Goal: Transaction & Acquisition: Purchase product/service

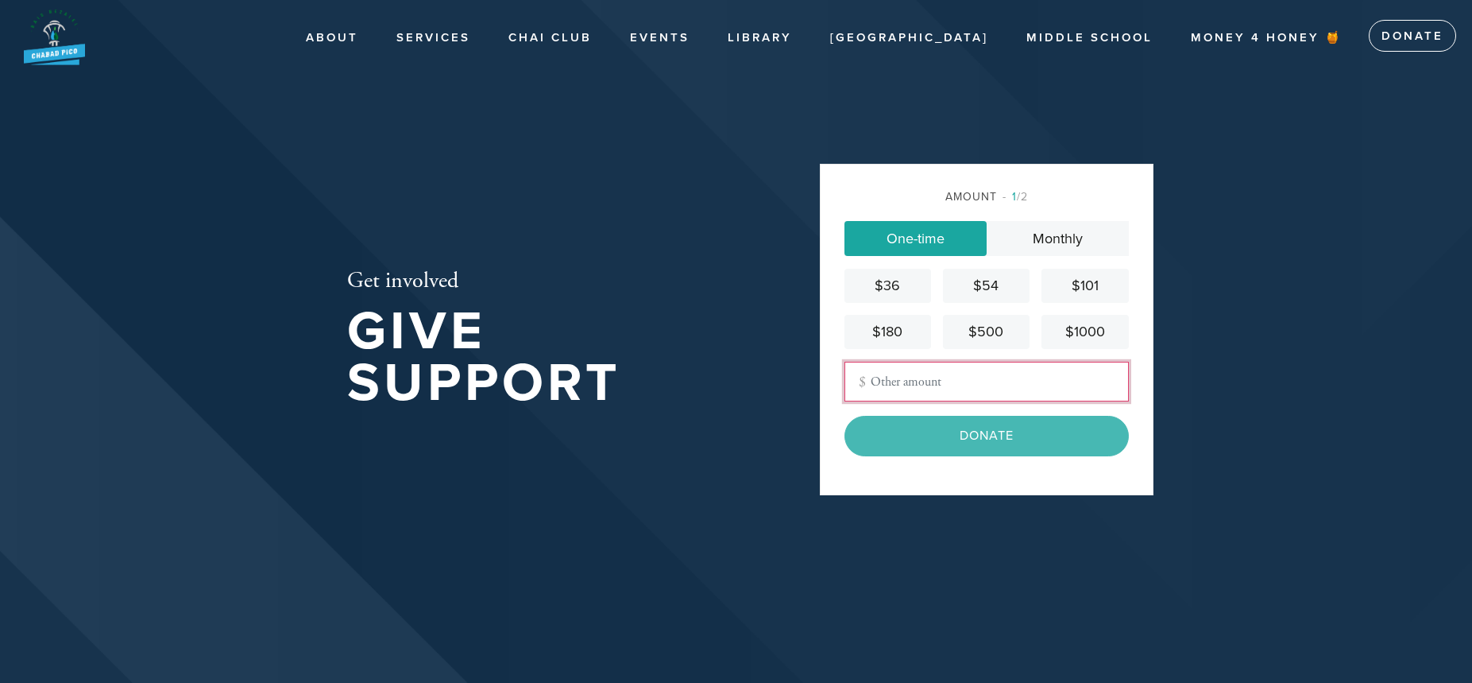
click at [908, 385] on input "Other Amount" at bounding box center [987, 382] width 284 height 40
click at [896, 325] on div "$180" at bounding box center [888, 331] width 74 height 21
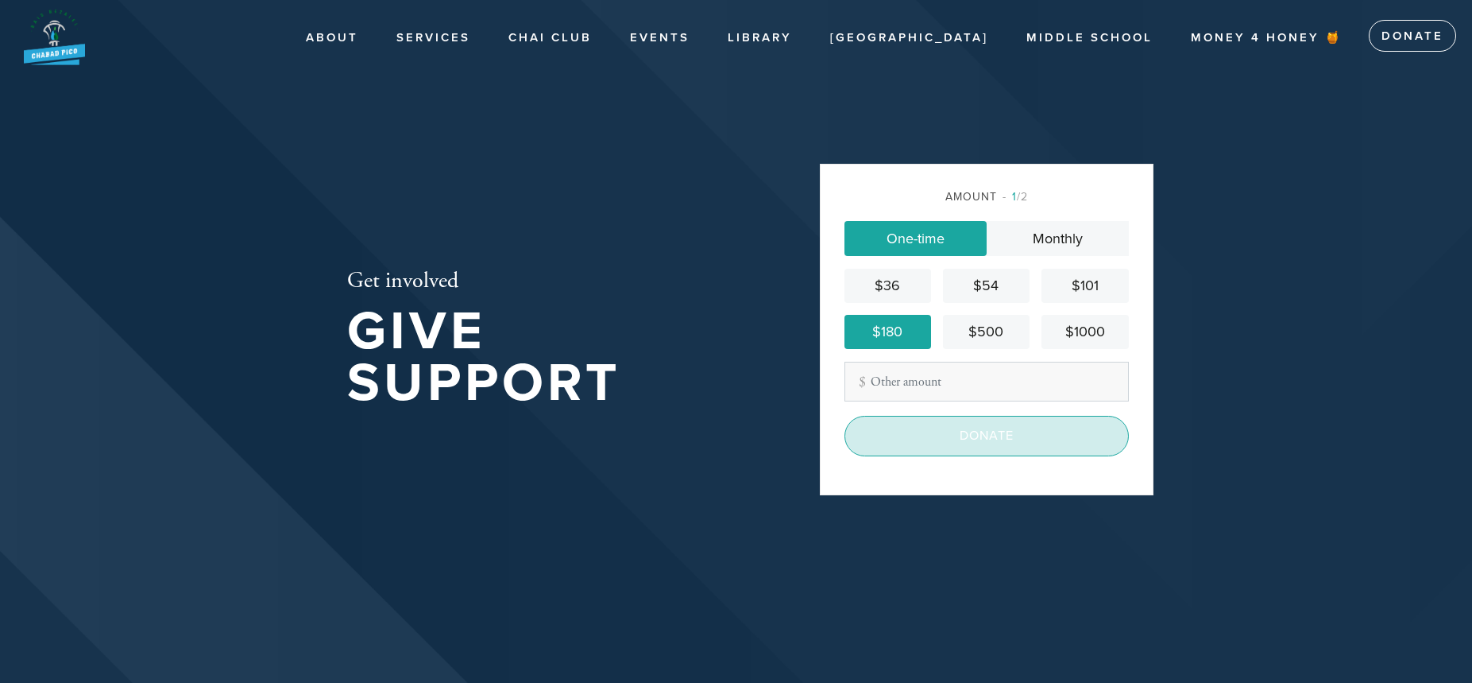
click at [973, 433] on input "Donate" at bounding box center [987, 436] width 284 height 40
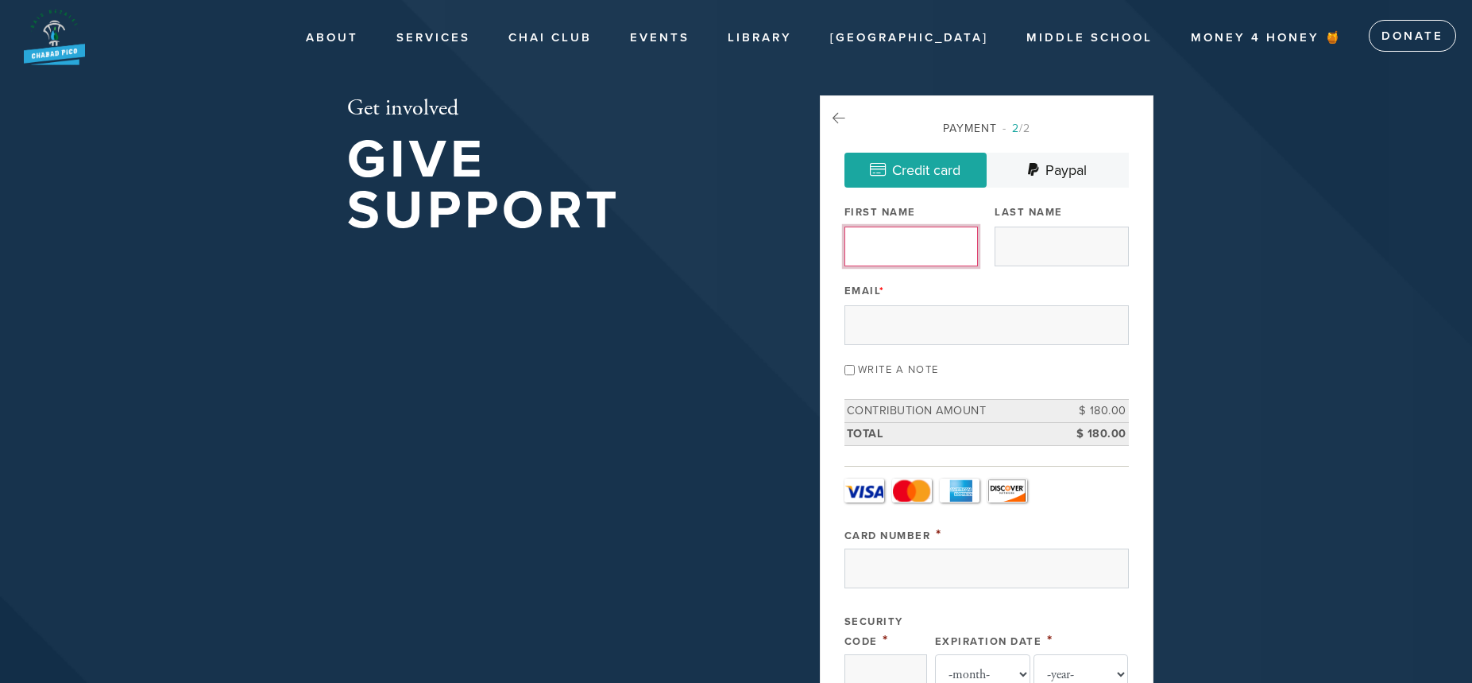
click at [868, 246] on input "First Name" at bounding box center [911, 246] width 133 height 40
type input "[PERSON_NAME]"
type input "[EMAIL_ADDRESS][DOMAIN_NAME]"
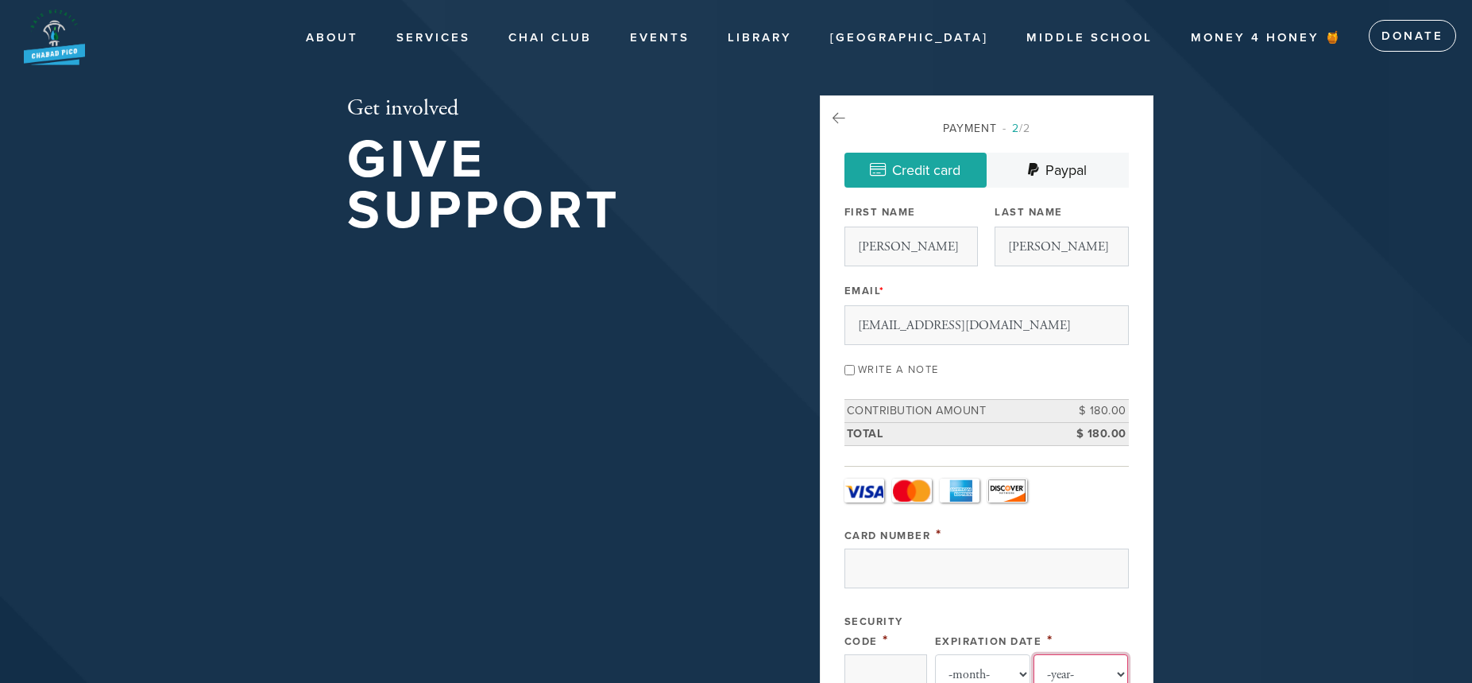
type input "[PERSON_NAME]"
type input "[GEOGRAPHIC_DATA]"
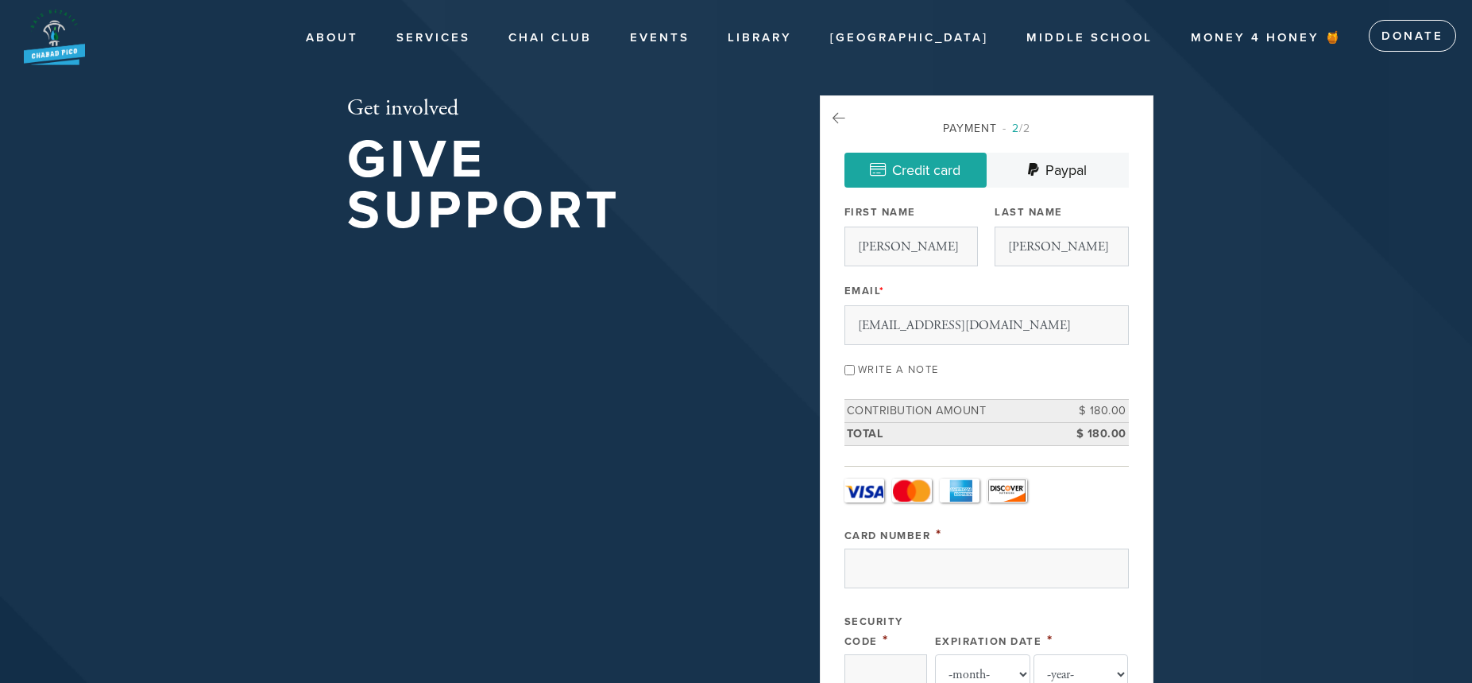
type input "[GEOGRAPHIC_DATA]"
type input "90035"
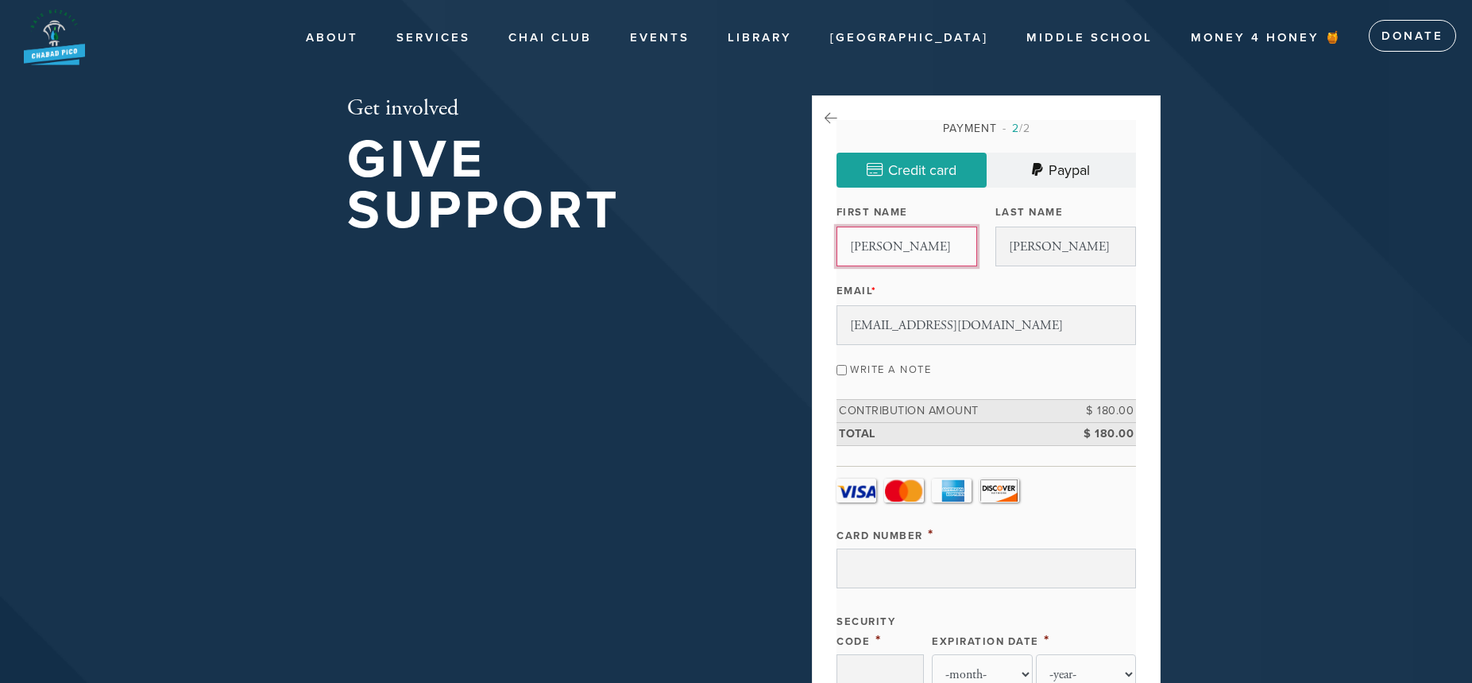
scroll to position [780, 0]
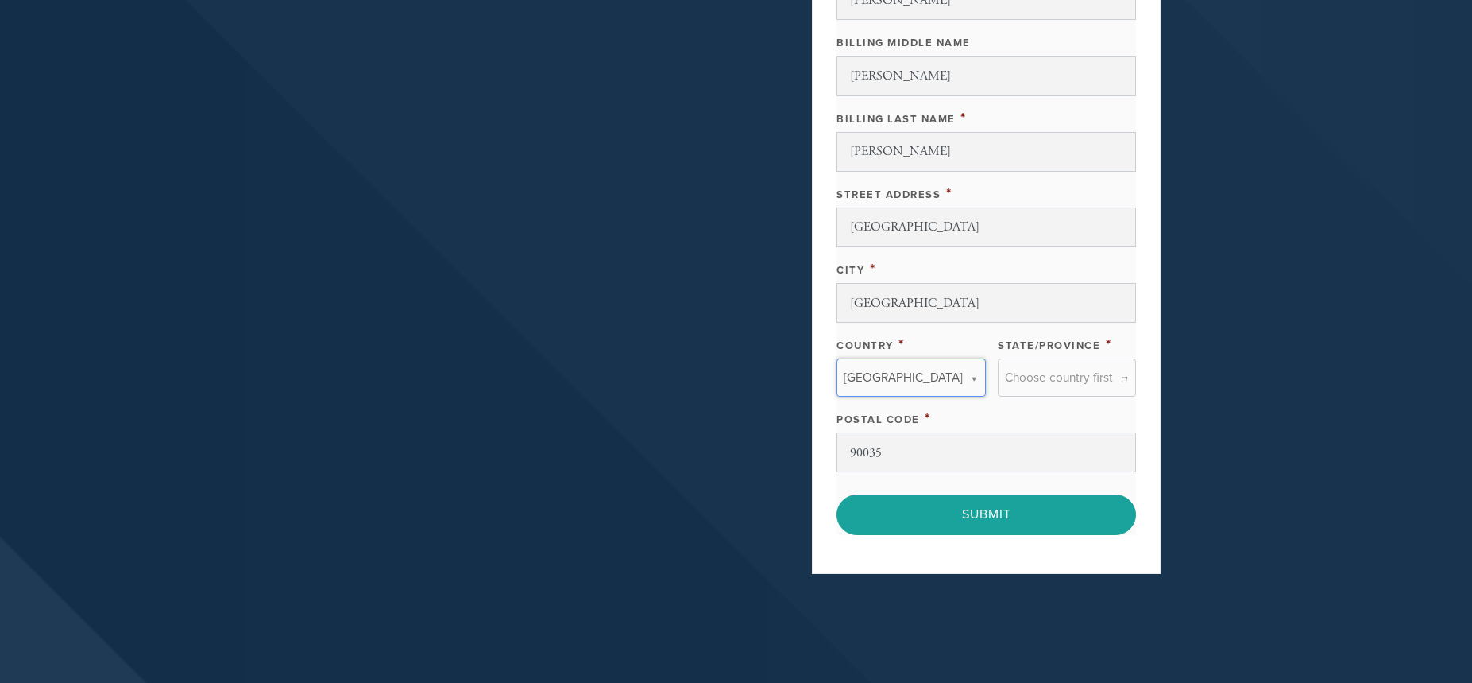
type input "[GEOGRAPHIC_DATA]"
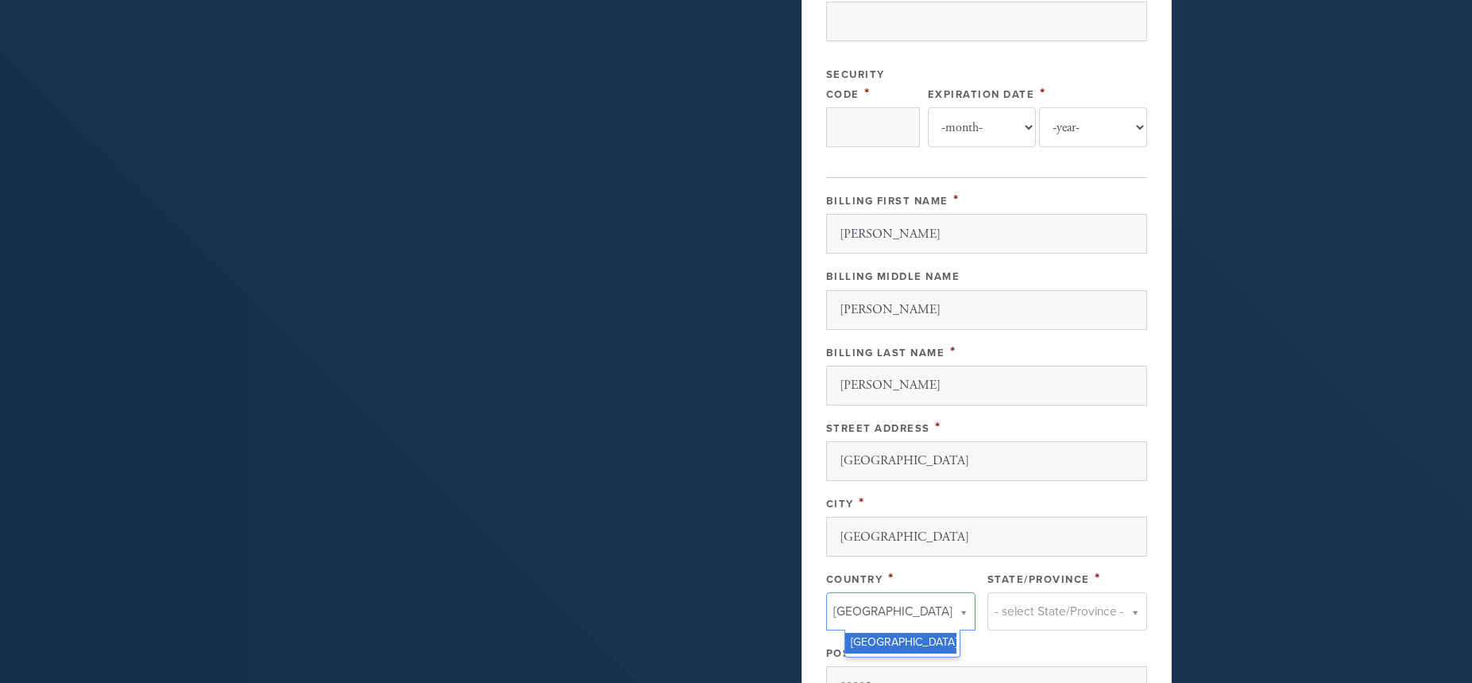
scroll to position [542, 0]
drag, startPoint x: 919, startPoint y: 313, endPoint x: 798, endPoint y: 316, distance: 120.8
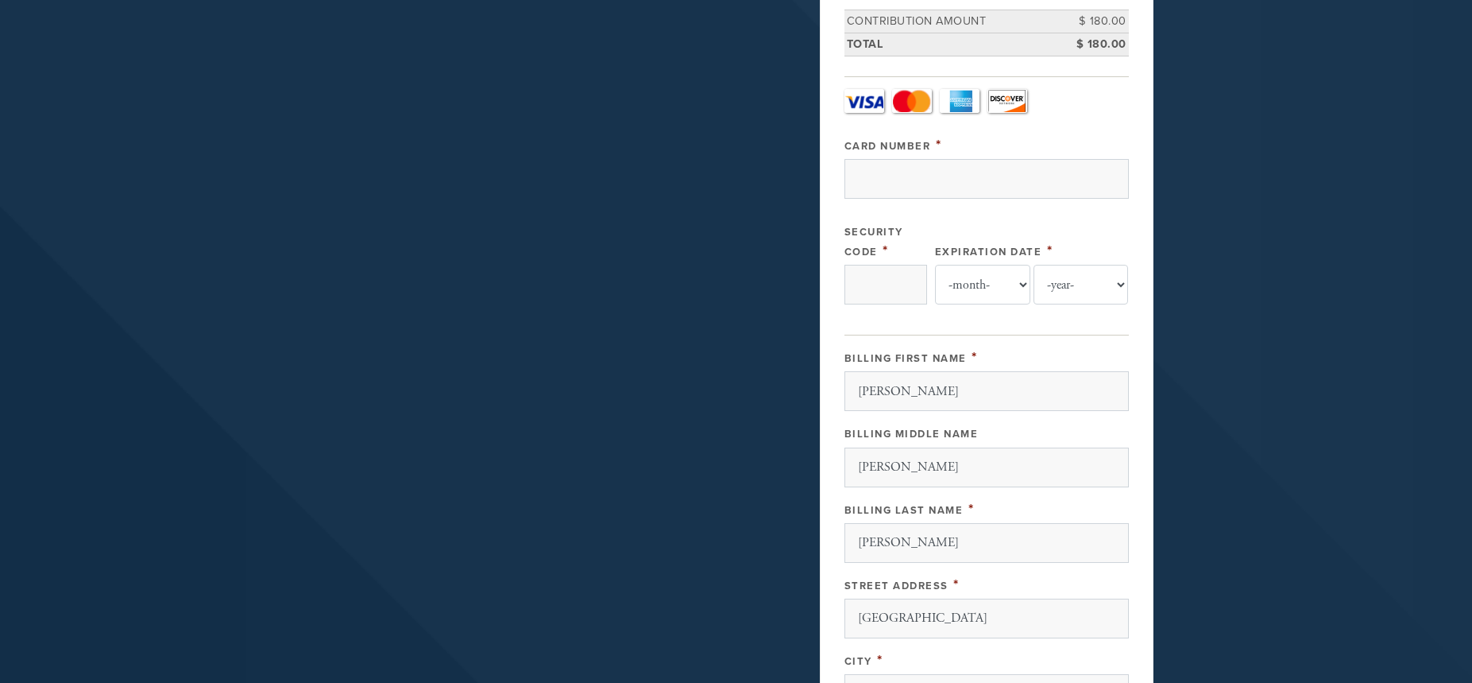
scroll to position [304, 0]
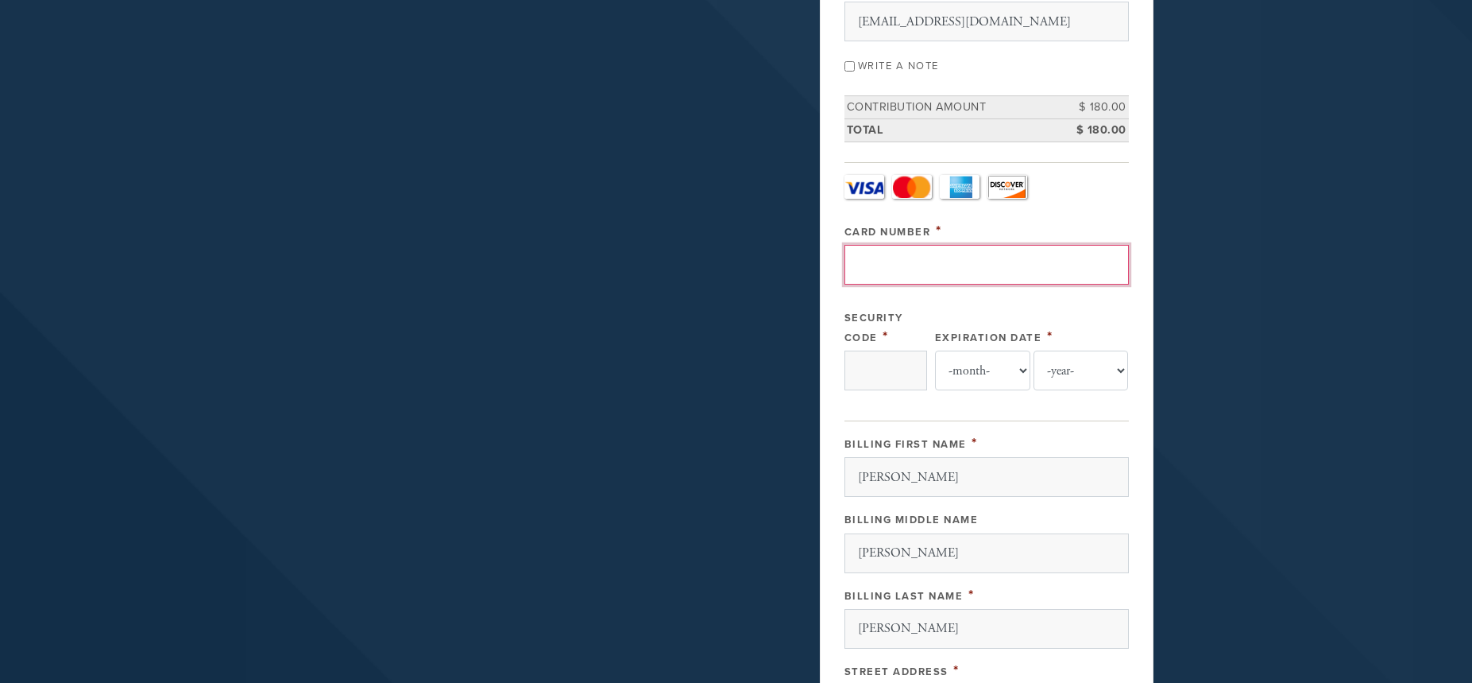
click at [873, 261] on input "Card Number" at bounding box center [987, 265] width 284 height 40
type input "[GEOGRAPHIC_DATA]"
type input "[CREDIT_CARD_NUMBER]"
type input "062"
select select "10"
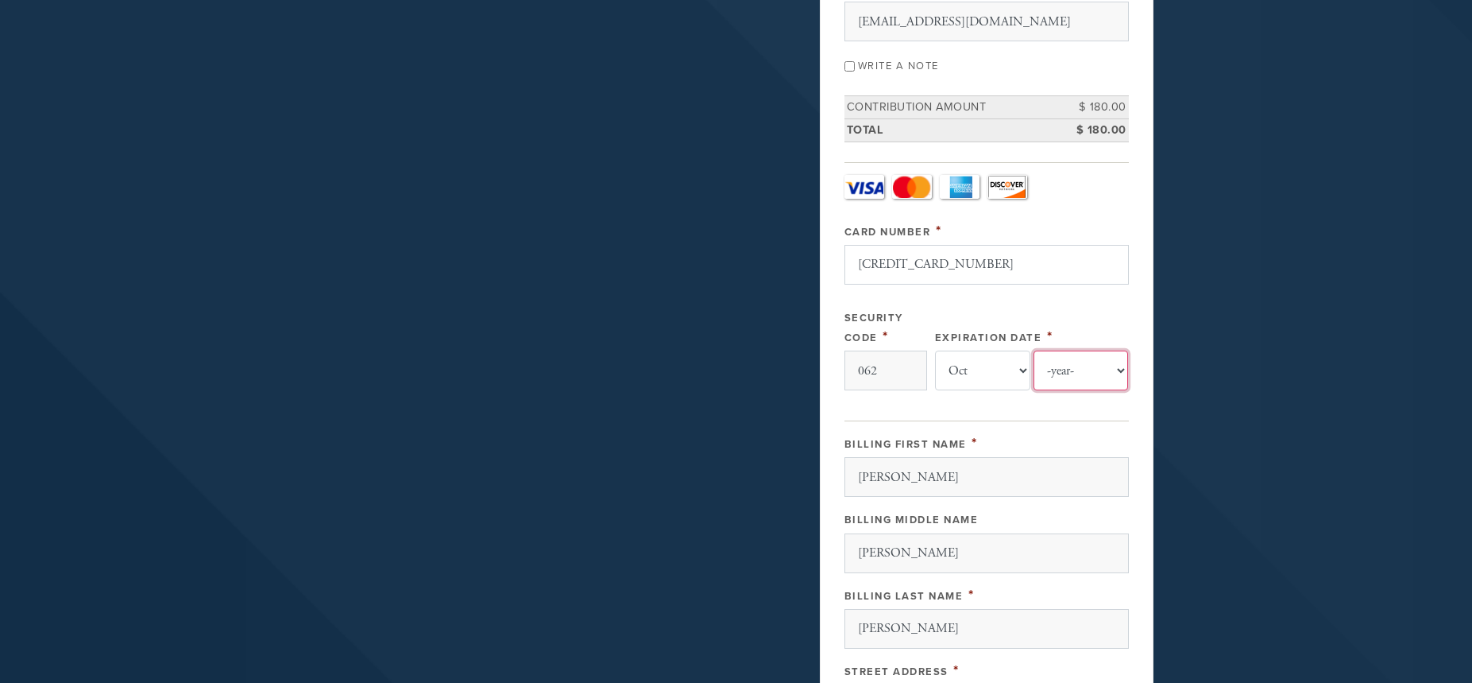
select select "2025"
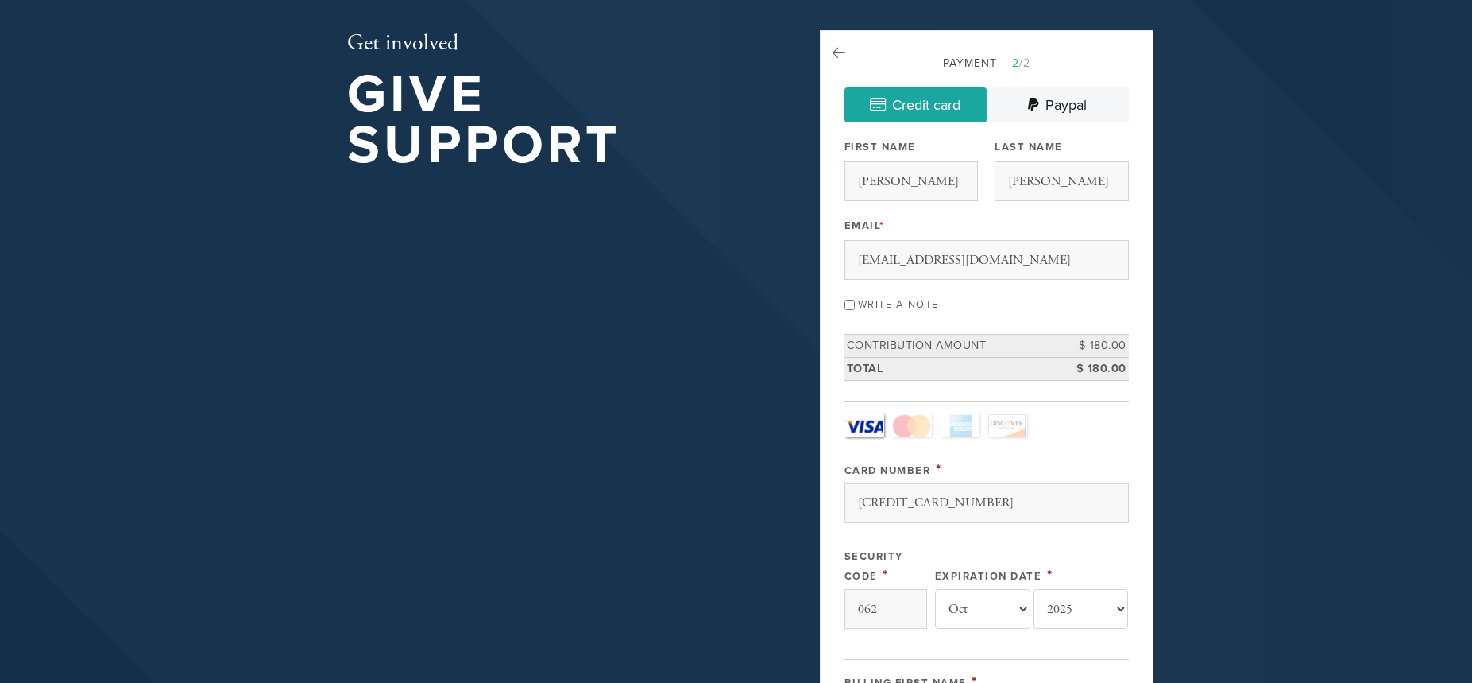
scroll to position [0, 0]
click at [849, 306] on input "Write a note" at bounding box center [850, 305] width 10 height 10
checkbox input "true"
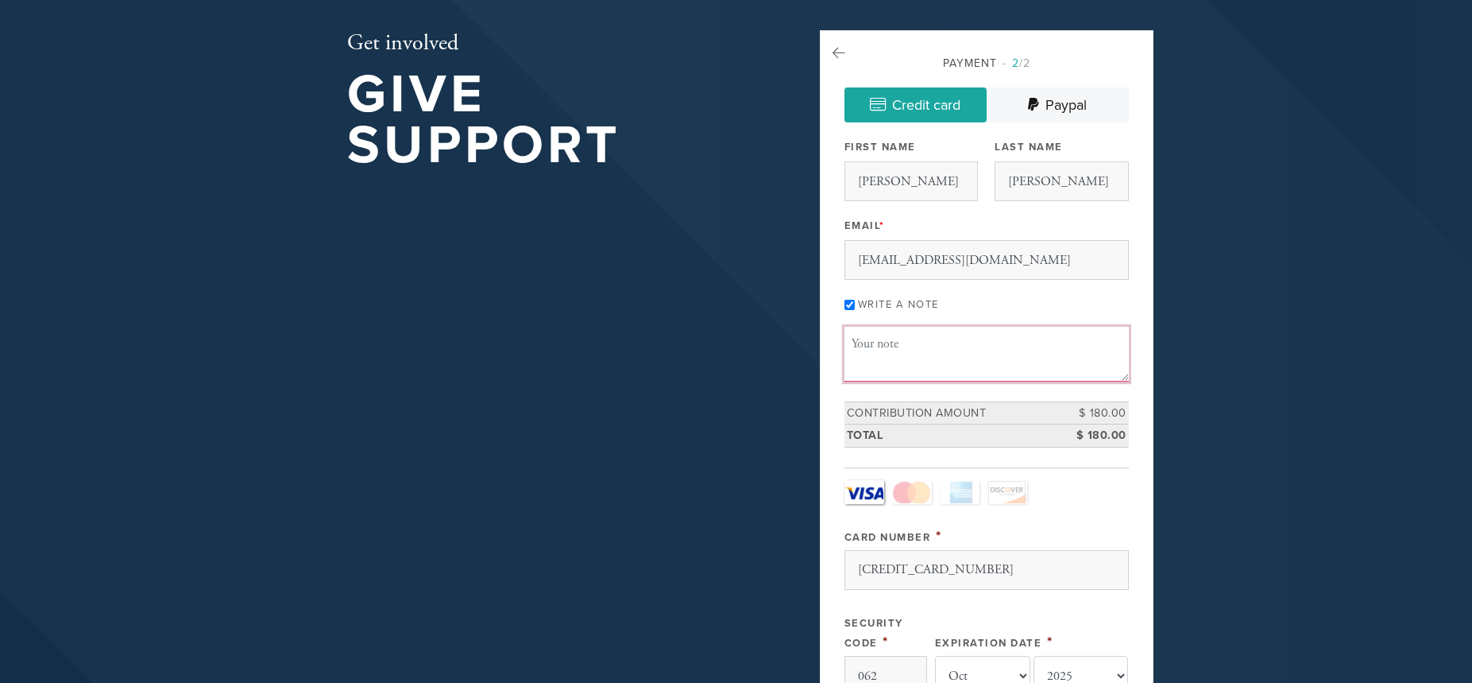
click at [889, 346] on textarea "Message or dedication" at bounding box center [987, 354] width 284 height 54
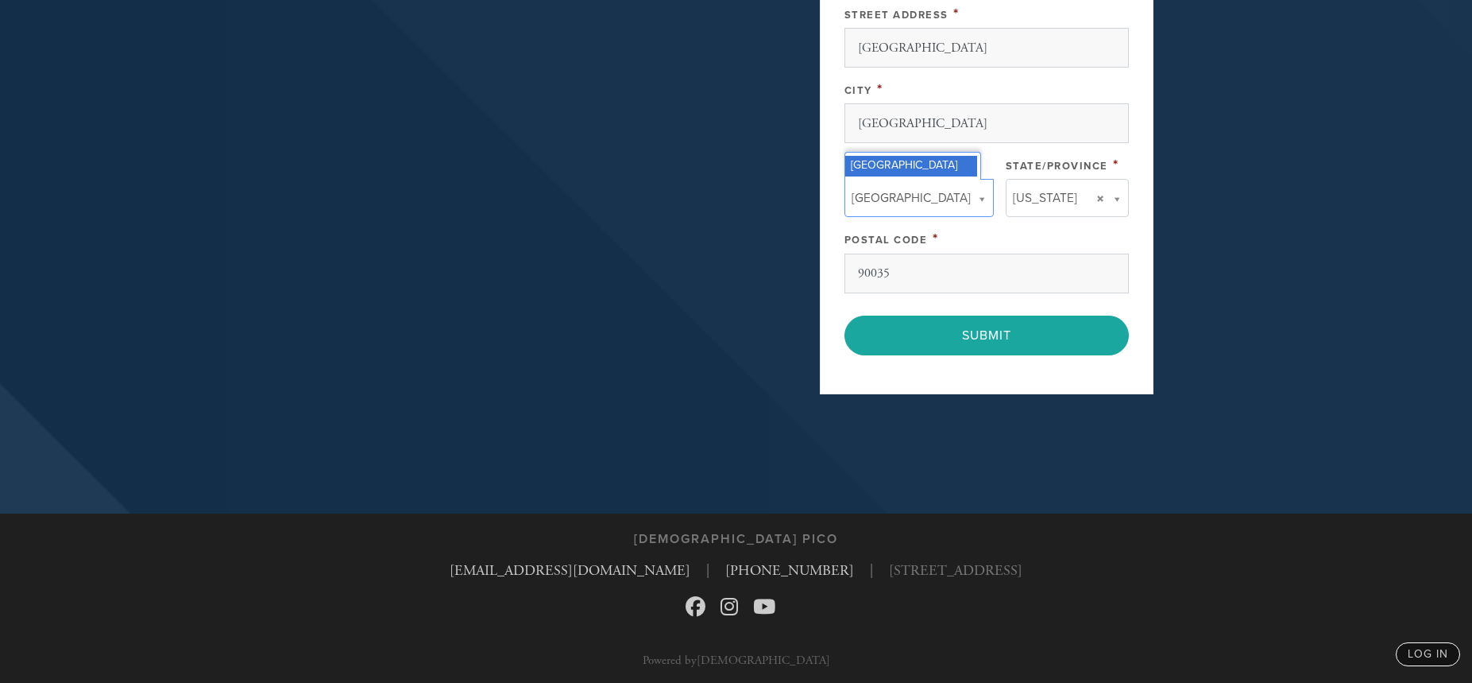
scroll to position [1028, 0]
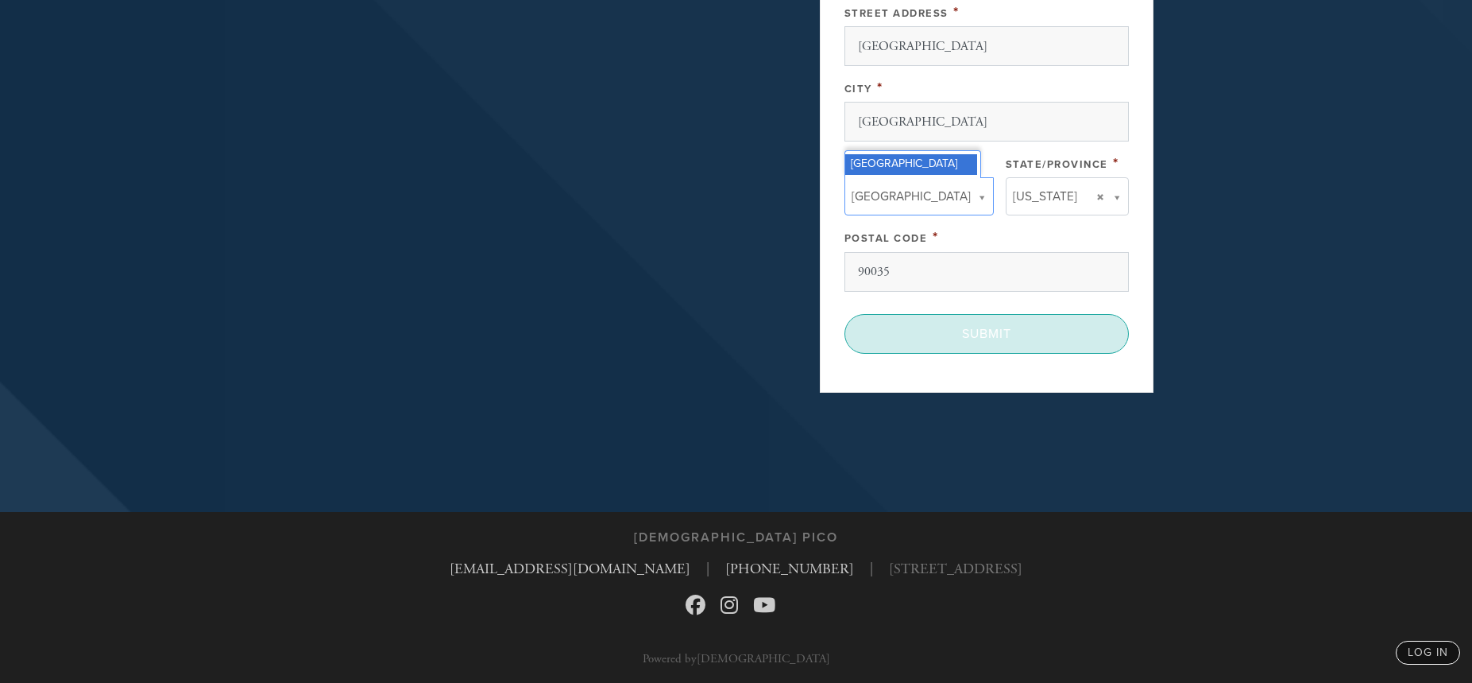
type textarea "for siyum daf yomi"
click at [988, 329] on input "Submit" at bounding box center [987, 334] width 284 height 40
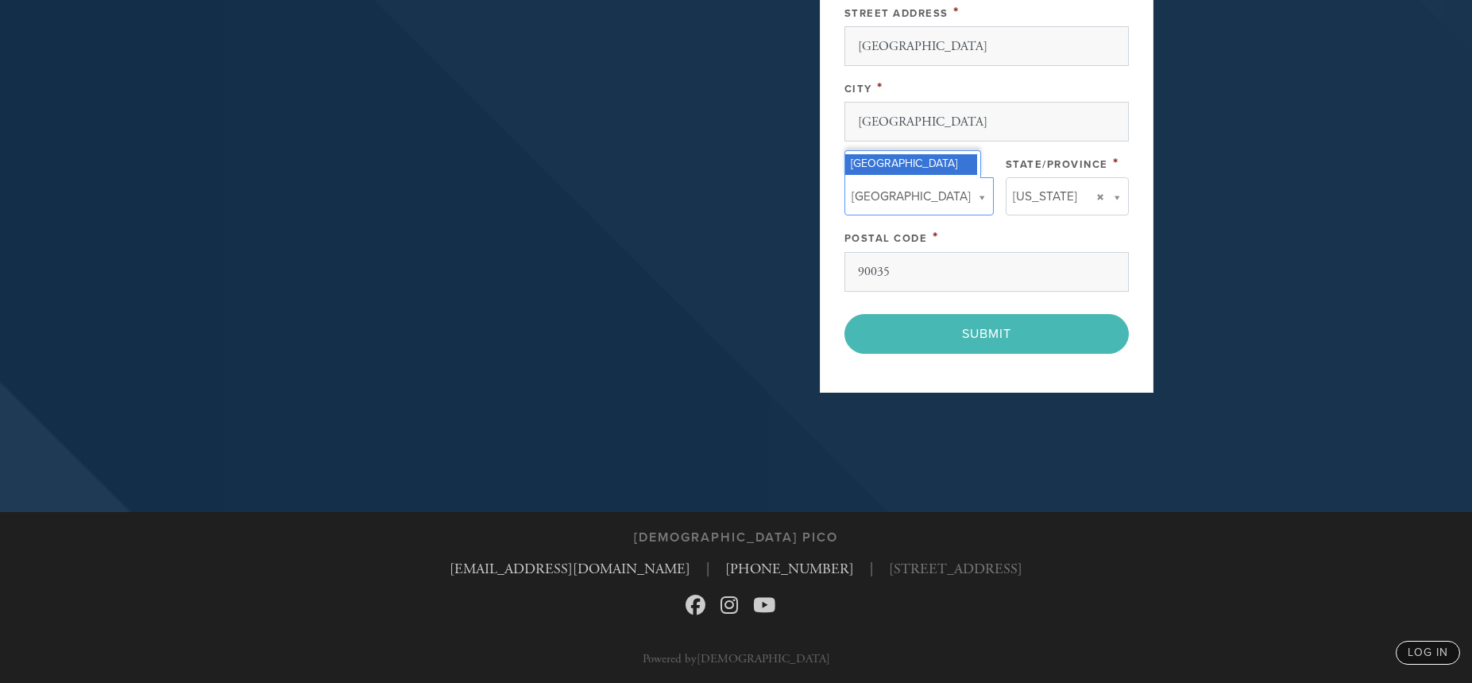
scroll to position [954, 0]
